Goal: Navigation & Orientation: Find specific page/section

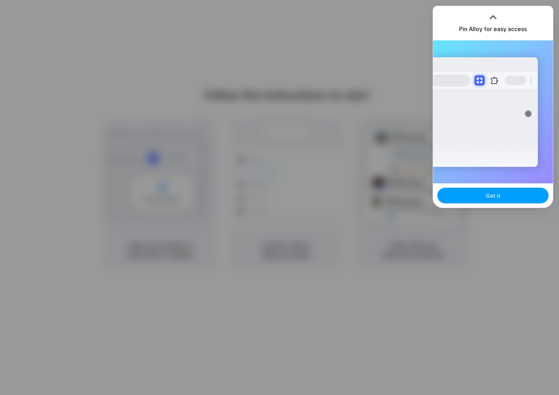
click at [516, 197] on button "Got it" at bounding box center [492, 196] width 111 height 16
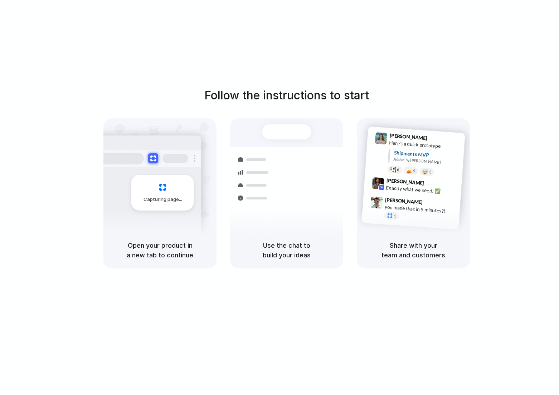
click at [316, 255] on h5 "Use the chat to build your ideas" at bounding box center [287, 250] width 96 height 19
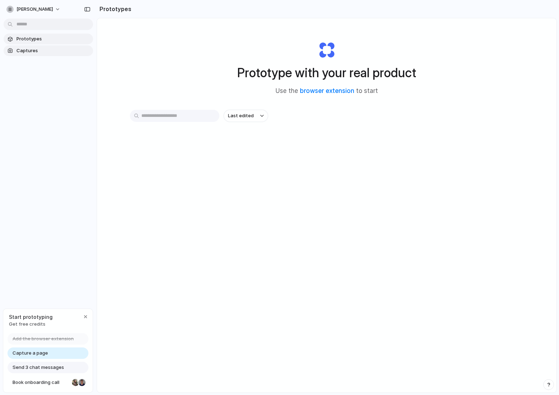
click at [25, 51] on span "Captures" at bounding box center [53, 50] width 74 height 7
